Goal: Task Accomplishment & Management: Complete application form

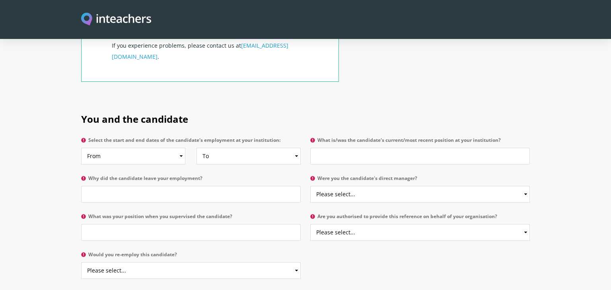
scroll to position [348, 0]
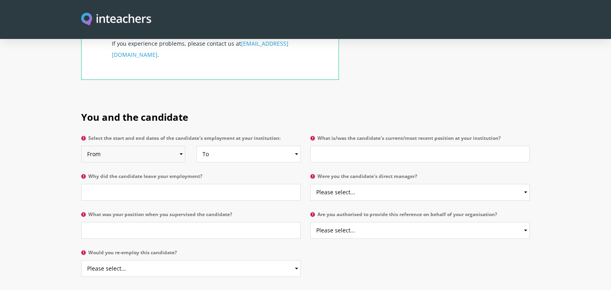
click at [174, 146] on select "From 2025 2024 2023 2022 2021 2020 2019 2018 2017 2016 2015 2014 2013 2012 2011…" at bounding box center [133, 154] width 104 height 17
select select "2024"
click at [81, 146] on select "From 2025 2024 2023 2022 2021 2020 2019 2018 2017 2016 2015 2014 2013 2012 2011…" at bounding box center [133, 154] width 104 height 17
click at [260, 146] on select "To Currently 2025 2024 2023 2022 2021 2020 2019 2018 2017 2016 2015 2014 2013 2…" at bounding box center [248, 154] width 104 height 17
select select "2025"
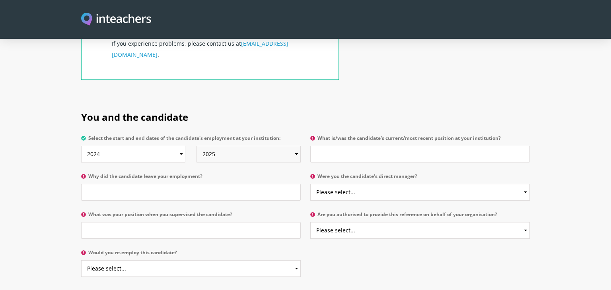
click at [196, 146] on select "To Currently 2025 2024 2023 2022 2021 2020 2019 2018 2017 2016 2015 2014 2013 2…" at bounding box center [248, 154] width 104 height 17
click at [351, 146] on input "What is/was the candidate's current/most recent position at your institution?" at bounding box center [420, 154] width 220 height 17
type input "Teaching Assistant Year 5"
click at [136, 184] on input "Why did the candidate leave your employment?" at bounding box center [191, 192] width 220 height 17
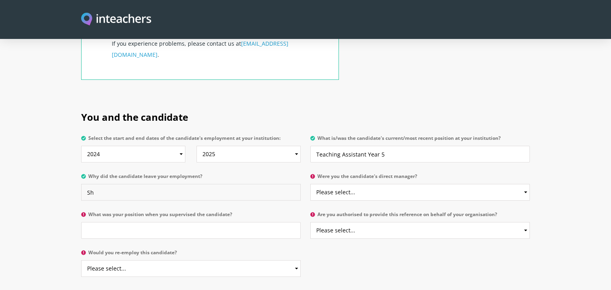
type input "S"
type input "n/a"
click at [345, 184] on select "Please select... Yes No" at bounding box center [420, 192] width 220 height 17
select select "No"
click at [310, 184] on select "Please select... Yes No" at bounding box center [420, 192] width 220 height 17
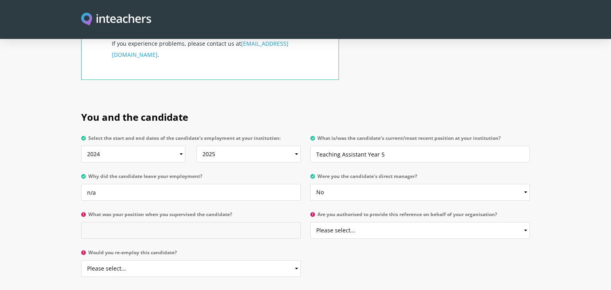
click at [138, 222] on input "What was your position when you supervised the candidate?" at bounding box center [191, 230] width 220 height 17
type input "Alpha was my Year 4 teaching assistant"
click at [353, 222] on select "Please select... Yes No" at bounding box center [420, 230] width 220 height 17
select select "Yes"
click at [310, 222] on select "Please select... Yes No" at bounding box center [420, 230] width 220 height 17
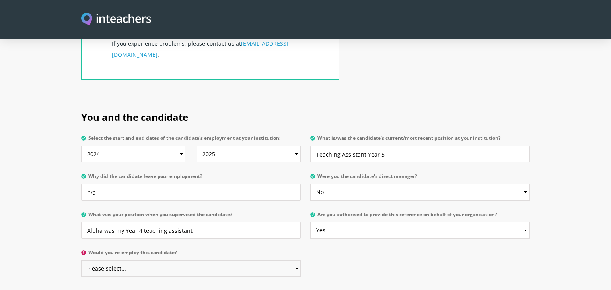
click at [167, 260] on select "Please select... Yes No" at bounding box center [191, 268] width 220 height 17
select select "Yes"
click at [81, 260] on select "Please select... Yes No" at bounding box center [191, 268] width 220 height 17
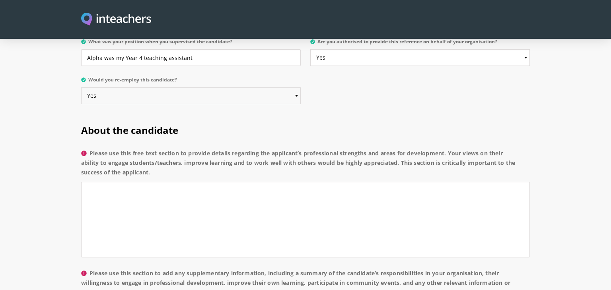
scroll to position [523, 0]
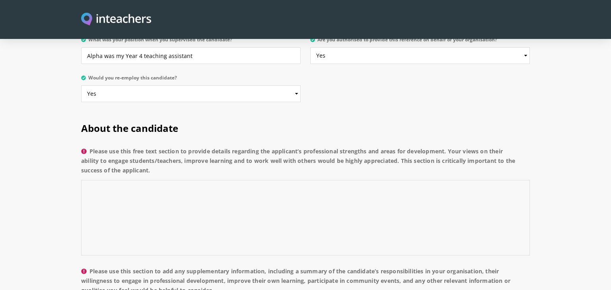
click at [234, 180] on textarea "Please use this free text section to provide details regarding the applicant’s …" at bounding box center [305, 218] width 449 height 76
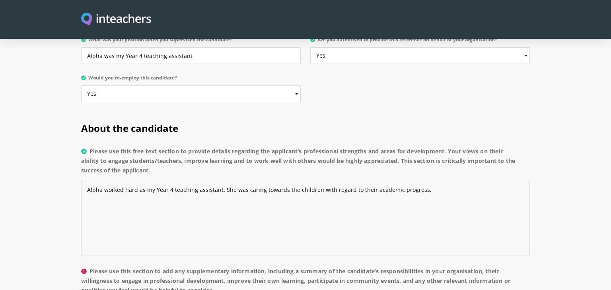
click at [260, 180] on textarea "Alpha worked hard as my Year 4 teaching assistant. She was caring towards the c…" at bounding box center [305, 218] width 449 height 76
click at [222, 180] on textarea "Alpha worked hard as my Year 4 teaching assistant. She was towards the children…" at bounding box center [305, 218] width 449 height 76
drag, startPoint x: 153, startPoint y: 147, endPoint x: 91, endPoint y: 130, distance: 64.6
click at [91, 147] on label "Please use this free text section to provide details regarding the applicant’s …" at bounding box center [305, 163] width 449 height 33
copy label "Please use this free text section to provide details regarding the applicant’s …"
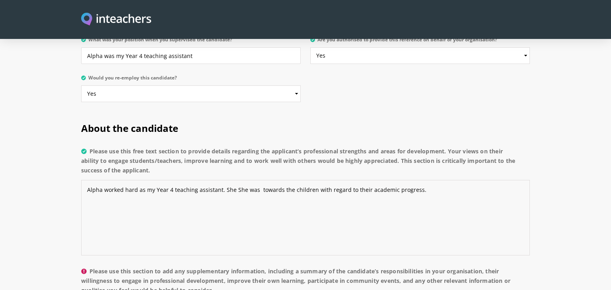
click at [424, 180] on textarea "Alpha worked hard as my Year 4 teaching assistant. She She was towards the chil…" at bounding box center [305, 218] width 449 height 76
drag, startPoint x: 424, startPoint y: 168, endPoint x: 81, endPoint y: 160, distance: 343.7
click at [81, 180] on textarea "Alpha worked hard as my Year 4 teaching assistant. She She was towards the chil…" at bounding box center [305, 218] width 449 height 76
paste textarea "is a deeply caring and supportive educator who consistently places the well-bei…"
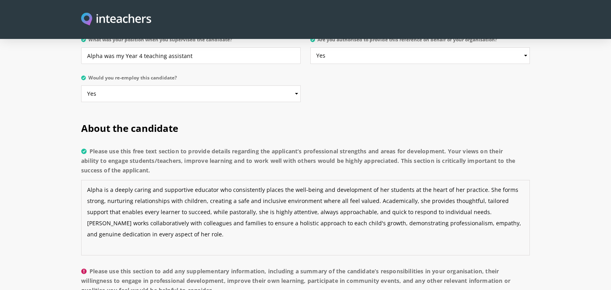
click at [141, 180] on textarea "Alpha is a deeply caring and supportive educator who consistently places the we…" at bounding box center [305, 218] width 449 height 76
click at [152, 192] on textarea "Alpha is a deeply caring and supportive educator who consistently places the we…" at bounding box center [305, 218] width 449 height 76
click at [121, 213] on textarea "Alpha is a deeply caring and supportive educator who consistently places the we…" at bounding box center [305, 218] width 449 height 76
click at [213, 180] on textarea "Alpha is a deeply caring and supportive educator who consistently places the we…" at bounding box center [305, 218] width 449 height 76
click at [402, 180] on textarea "Alpha is a deeply caring and supportive teaching assistant who consistently pla…" at bounding box center [305, 218] width 449 height 76
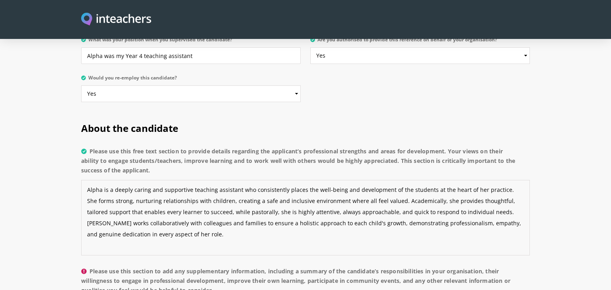
click at [107, 190] on textarea "Alpha is a deeply caring and supportive teaching assistant who consistently pla…" at bounding box center [305, 218] width 449 height 76
drag, startPoint x: 222, startPoint y: 210, endPoint x: 133, endPoint y: 200, distance: 89.6
click at [133, 200] on textarea "Alpha is a deeply caring and supportive teaching assistant who consistently pla…" at bounding box center [305, 218] width 449 height 76
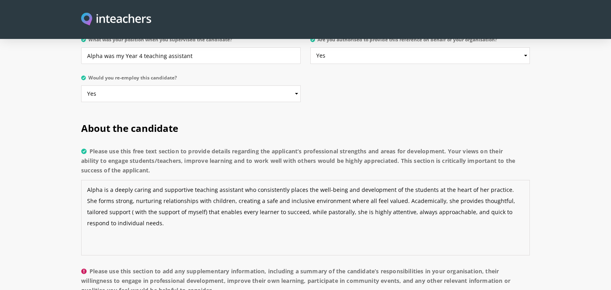
click at [318, 189] on textarea "Alpha is a deeply caring and supportive teaching assistant who consistently pla…" at bounding box center [305, 218] width 449 height 76
click at [311, 192] on textarea "Alpha is a deeply caring and supportive teaching assistant who consistently pla…" at bounding box center [305, 218] width 449 height 76
click at [180, 188] on textarea "Alpha is a deeply caring and supportive teaching assistant who consistently pla…" at bounding box center [305, 218] width 449 height 76
click at [171, 203] on textarea "Alpha is a deeply caring and supportive teaching assistant who consistently pla…" at bounding box center [305, 218] width 449 height 76
click at [88, 222] on textarea "Alpha is a deeply caring and supportive teaching assistant who consistently pla…" at bounding box center [305, 218] width 449 height 76
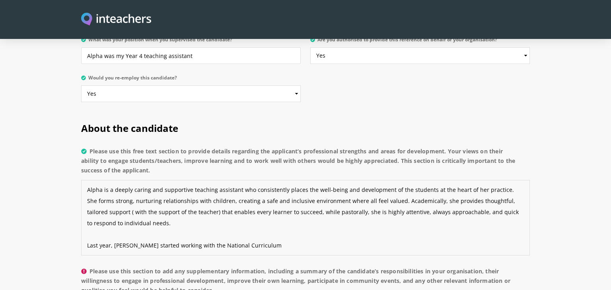
click at [255, 222] on textarea "Alpha is a deeply caring and supportive teaching assistant who consistently pla…" at bounding box center [305, 218] width 449 height 76
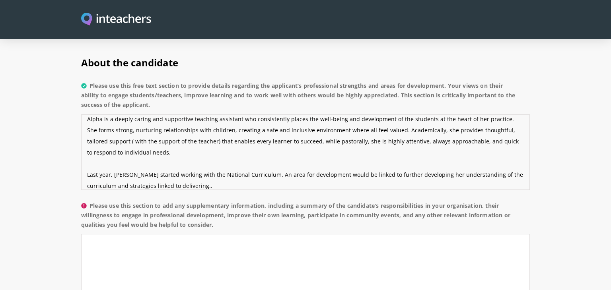
scroll to position [587, 0]
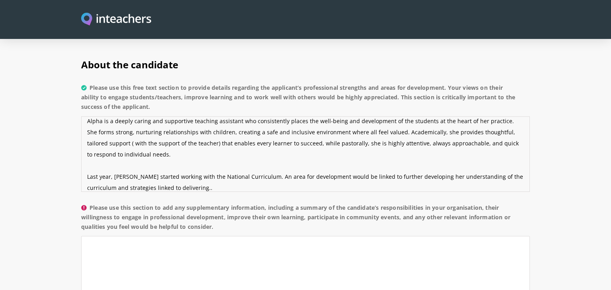
type textarea "Alpha is a deeply caring and supportive teaching assistant who consistently pla…"
click at [216, 236] on textarea "Please use this section to add any supplementary information, including a summa…" at bounding box center [305, 274] width 449 height 76
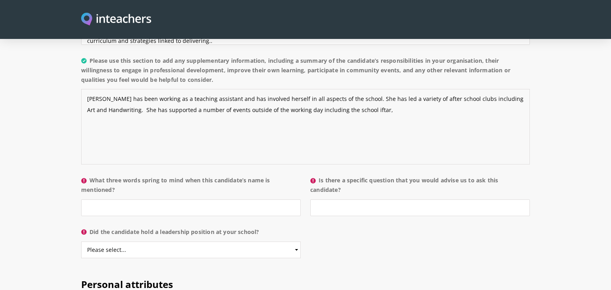
scroll to position [754, 0]
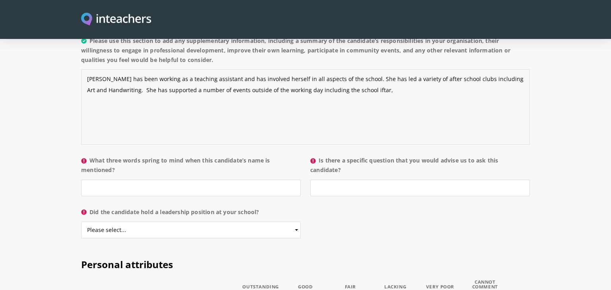
type textarea "[PERSON_NAME] has been working as a teaching assistant and has involved herself…"
click at [125, 180] on input "What three words spring to mind when this candidate’s name is mentioned?" at bounding box center [191, 188] width 220 height 17
type input "Hard-working, respectful, approachable"
click at [356, 180] on input "Is there a specific question that you would advise us to ask this candidate?" at bounding box center [420, 188] width 220 height 17
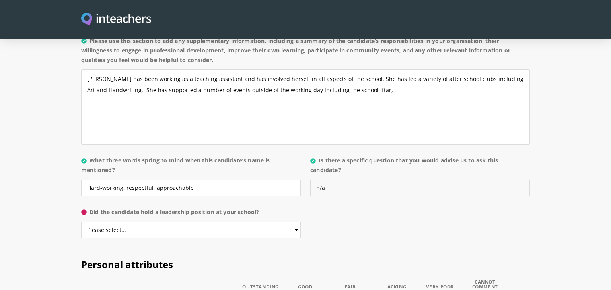
type input "n/a"
click at [143, 222] on select "Please select... Yes No" at bounding box center [191, 230] width 220 height 17
select select "No"
click at [81, 222] on select "Please select... Yes No" at bounding box center [191, 230] width 220 height 17
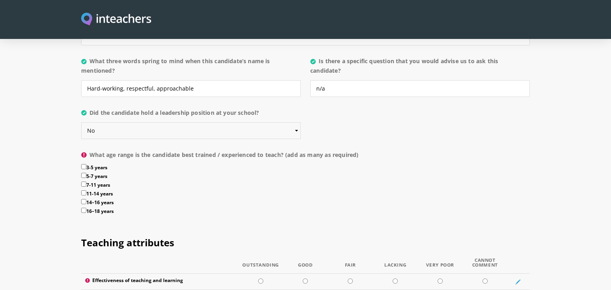
scroll to position [859, 0]
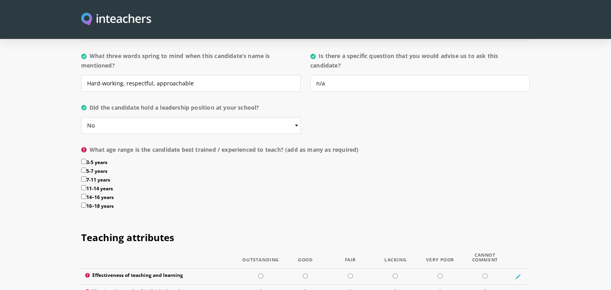
click at [86, 177] on label "7-11 years" at bounding box center [305, 181] width 449 height 9
click at [86, 177] on input "7-11 years" at bounding box center [83, 179] width 5 height 5
checkbox input "true"
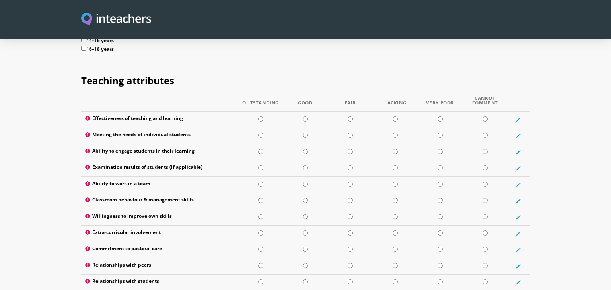
scroll to position [1021, 0]
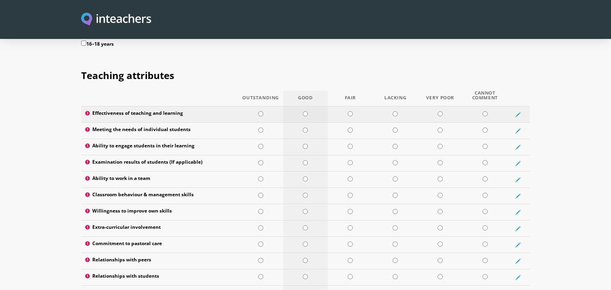
click at [303, 111] on input "radio" at bounding box center [305, 113] width 5 height 5
radio input "true"
click at [305, 111] on input "radio" at bounding box center [305, 113] width 5 height 5
click at [306, 128] on input "radio" at bounding box center [305, 130] width 5 height 5
radio input "true"
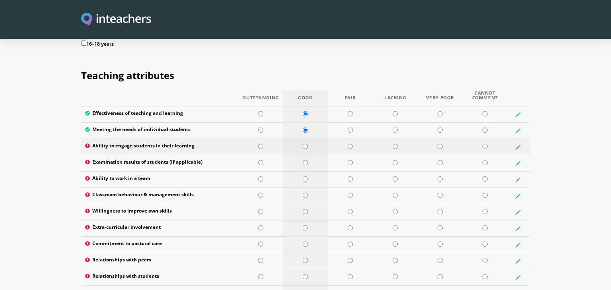
click at [305, 144] on input "radio" at bounding box center [305, 146] width 5 height 5
radio input "true"
click at [260, 177] on input "radio" at bounding box center [260, 179] width 5 height 5
radio input "true"
click at [305, 193] on input "radio" at bounding box center [305, 195] width 5 height 5
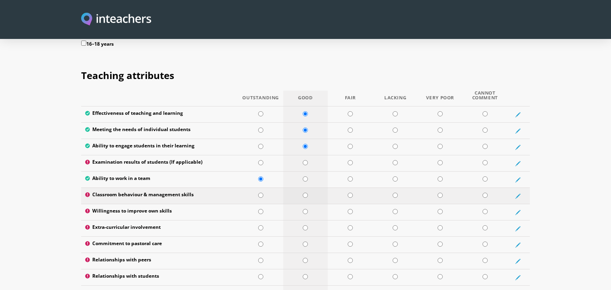
radio input "true"
click at [306, 209] on input "radio" at bounding box center [305, 211] width 5 height 5
radio input "true"
click at [259, 209] on input "radio" at bounding box center [260, 211] width 5 height 5
radio input "true"
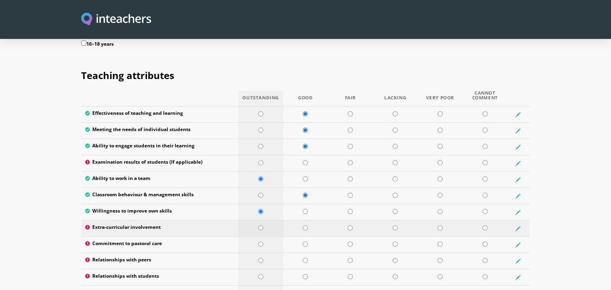
click at [258, 225] on input "radio" at bounding box center [260, 227] width 5 height 5
radio input "true"
click at [307, 242] on input "radio" at bounding box center [305, 244] width 5 height 5
radio input "true"
click at [260, 258] on input "radio" at bounding box center [260, 260] width 5 height 5
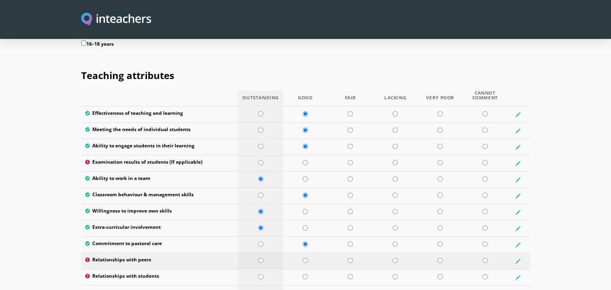
radio input "true"
click at [263, 270] on td at bounding box center [260, 278] width 45 height 16
radio input "true"
click at [306, 290] on input "radio" at bounding box center [305, 293] width 5 height 5
radio input "true"
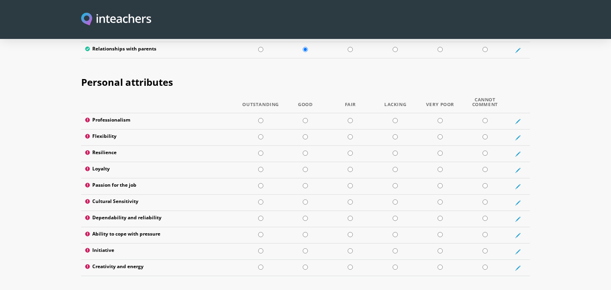
scroll to position [1267, 0]
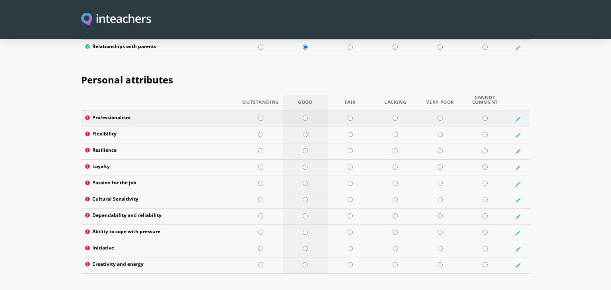
click at [305, 116] on input "radio" at bounding box center [305, 118] width 5 height 5
radio input "true"
click at [261, 132] on input "radio" at bounding box center [260, 134] width 5 height 5
radio input "true"
click at [305, 148] on input "radio" at bounding box center [305, 150] width 5 height 5
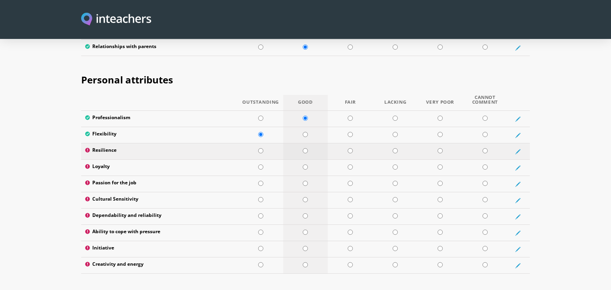
radio input "true"
click at [306, 165] on input "radio" at bounding box center [305, 167] width 5 height 5
radio input "true"
click at [257, 176] on td at bounding box center [260, 184] width 45 height 16
radio input "true"
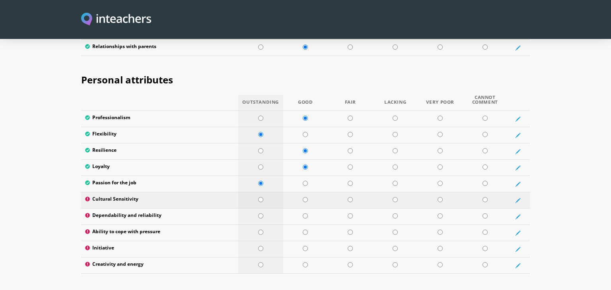
click at [262, 197] on input "radio" at bounding box center [260, 199] width 5 height 5
radio input "true"
click at [261, 214] on input "radio" at bounding box center [260, 216] width 5 height 5
radio input "true"
click at [307, 230] on input "radio" at bounding box center [305, 232] width 5 height 5
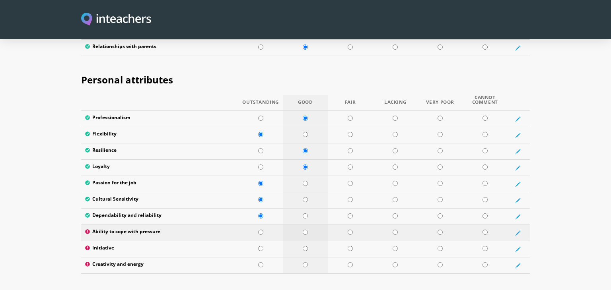
radio input "true"
click at [349, 246] on input "radio" at bounding box center [350, 248] width 5 height 5
radio input "true"
click at [309, 258] on td at bounding box center [305, 266] width 45 height 16
radio input "true"
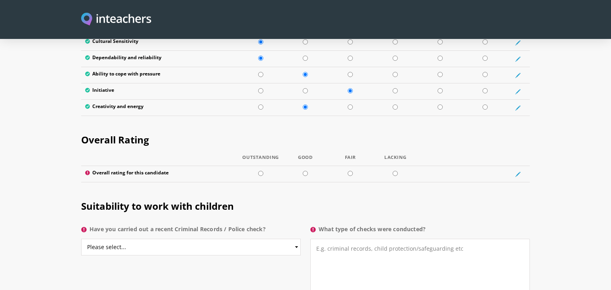
scroll to position [1432, 0]
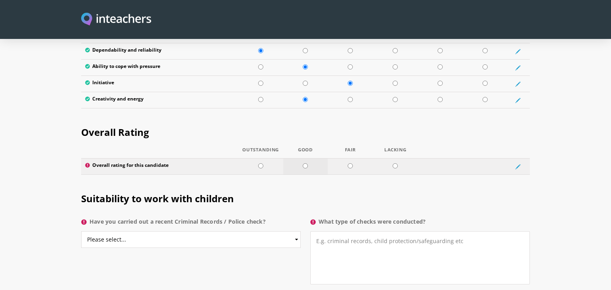
click at [302, 159] on td at bounding box center [305, 167] width 45 height 16
radio input "true"
click at [204, 231] on select "Please select... Yes No Do not know" at bounding box center [191, 239] width 220 height 17
select select "Do not know"
click at [81, 231] on select "Please select... Yes No Do not know" at bounding box center [191, 239] width 220 height 17
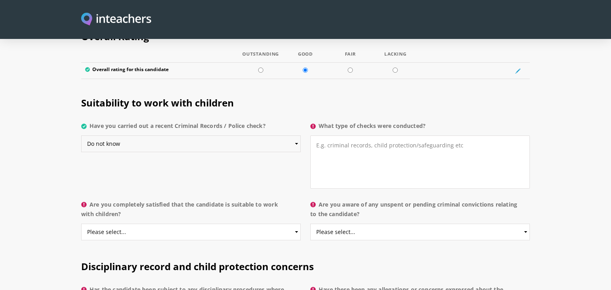
scroll to position [1533, 0]
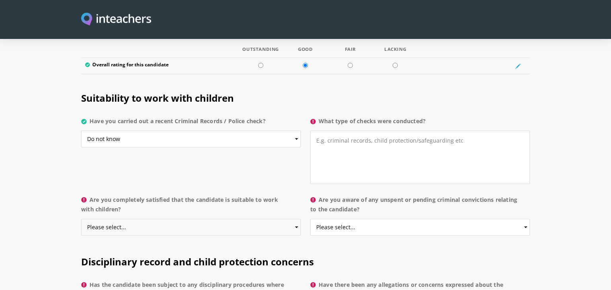
click at [161, 219] on select "Please select... Yes No Do not know" at bounding box center [191, 227] width 220 height 17
select select "Yes"
click at [81, 219] on select "Please select... Yes No Do not know" at bounding box center [191, 227] width 220 height 17
click at [392, 219] on select "Please select... Yes No Do not know" at bounding box center [420, 227] width 220 height 17
click at [310, 219] on select "Please select... Yes No Do not know" at bounding box center [420, 227] width 220 height 17
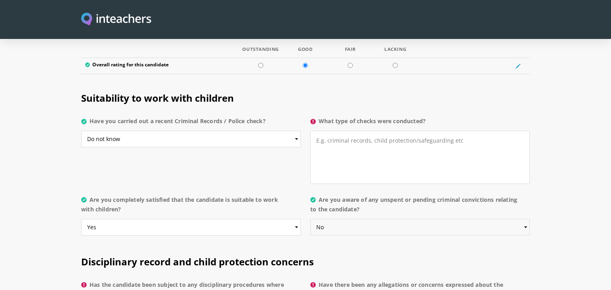
click at [340, 219] on select "Please select... Yes No Do not know" at bounding box center [420, 227] width 220 height 17
select select "Do not know"
click at [310, 219] on select "Please select... Yes No Do not know" at bounding box center [420, 227] width 220 height 17
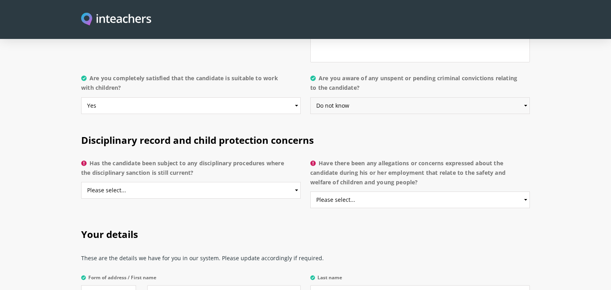
scroll to position [1662, 0]
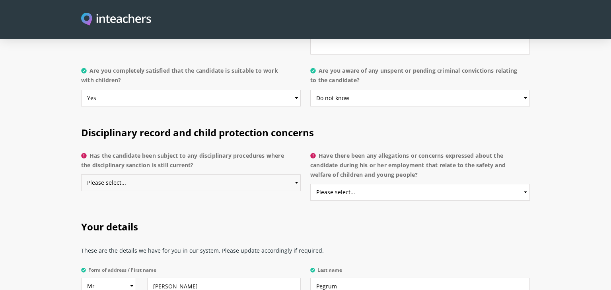
click at [267, 175] on select "Please select... Yes No Do not know" at bounding box center [191, 183] width 220 height 17
select select "Do not know"
click at [81, 175] on select "Please select... Yes No Do not know" at bounding box center [191, 183] width 220 height 17
click at [363, 184] on select "Please select... Yes No Do not know" at bounding box center [420, 192] width 220 height 17
select select "Do not know"
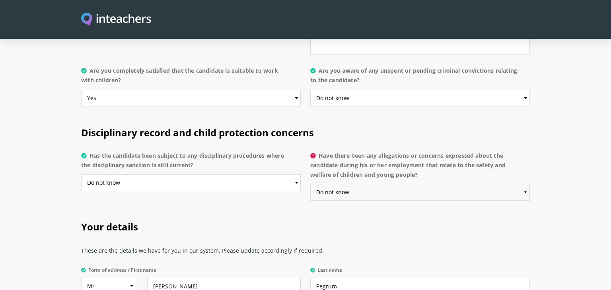
click at [310, 184] on select "Please select... Yes No Do not know" at bounding box center [420, 192] width 220 height 17
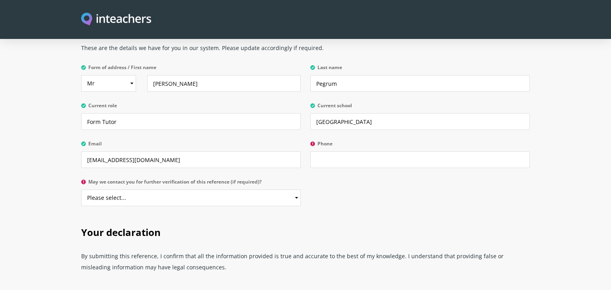
scroll to position [1868, 0]
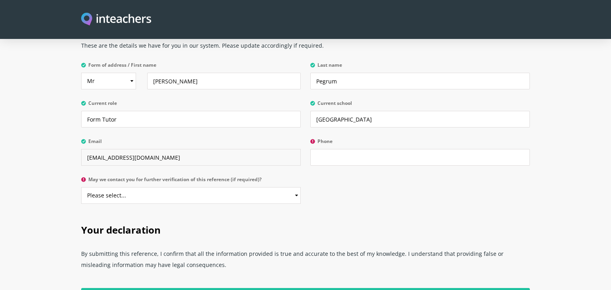
click at [207, 149] on input "[EMAIL_ADDRESS][DOMAIN_NAME]" at bounding box center [191, 157] width 220 height 17
click at [263, 187] on select "Please select... Yes No" at bounding box center [191, 195] width 220 height 17
select select "Yes"
click at [81, 187] on select "Please select... Yes No" at bounding box center [191, 195] width 220 height 17
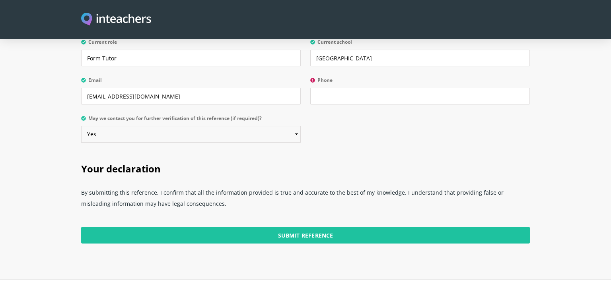
scroll to position [1939, 0]
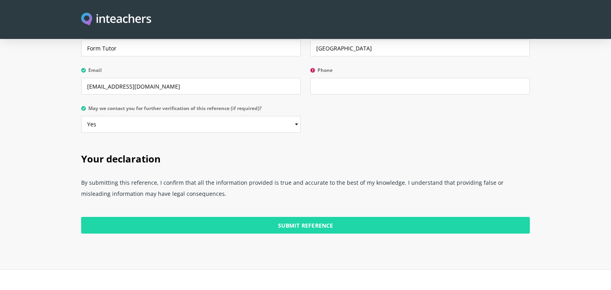
click at [352, 217] on input "Submit Reference" at bounding box center [305, 225] width 449 height 17
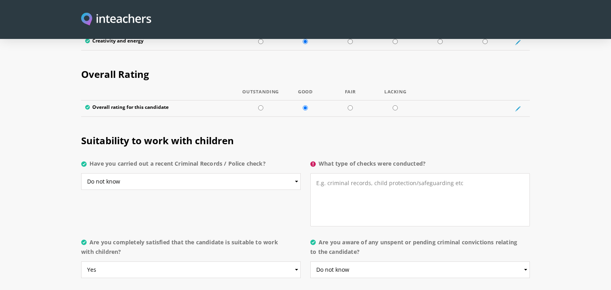
scroll to position [1488, 0]
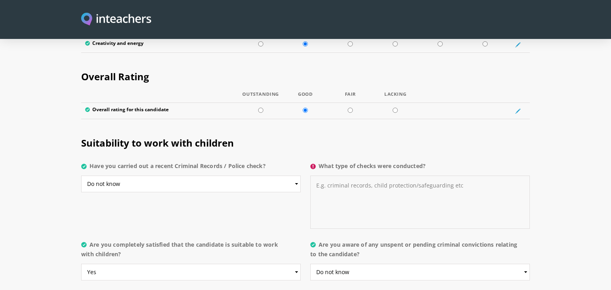
click at [416, 176] on textarea "What type of checks were conducted?" at bounding box center [420, 202] width 220 height 53
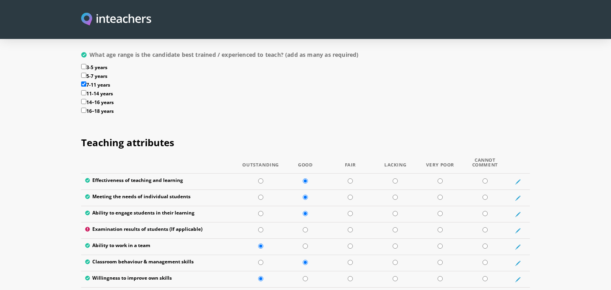
scroll to position [956, 0]
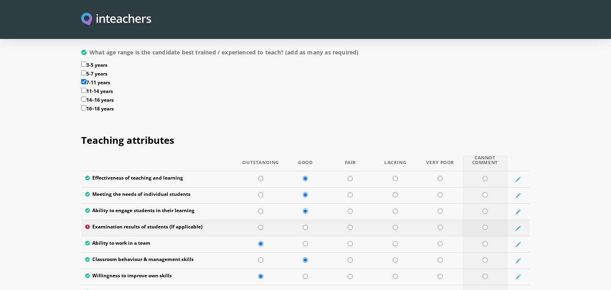
type textarea "n/a"
click at [485, 225] on input "radio" at bounding box center [484, 227] width 5 height 5
radio input "true"
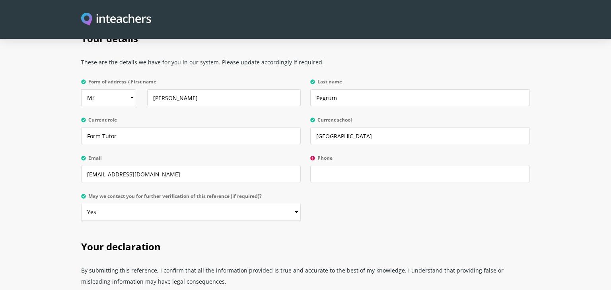
scroll to position [1858, 0]
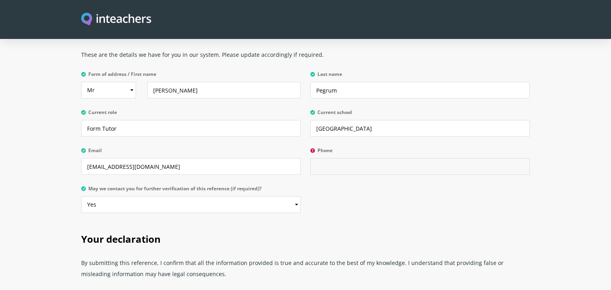
click at [345, 158] on input "Phone" at bounding box center [420, 166] width 220 height 17
type input "0508219784"
